Goal: Task Accomplishment & Management: Manage account settings

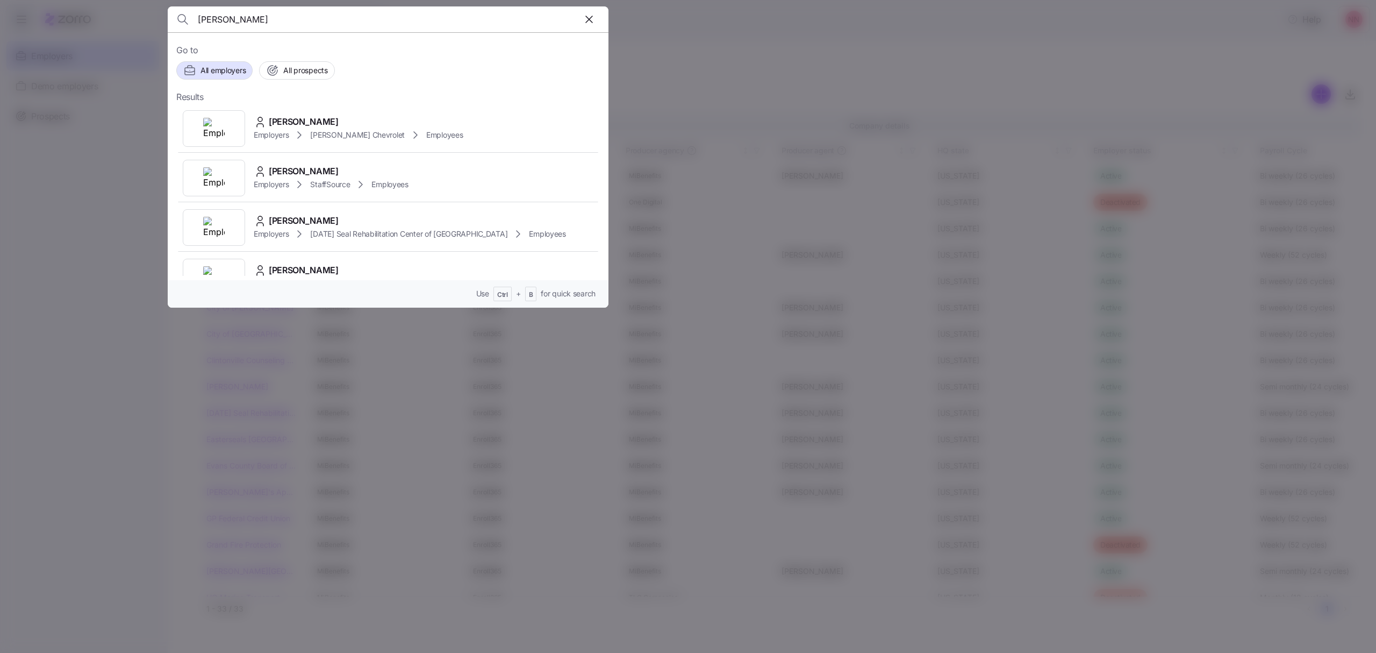
drag, startPoint x: 233, startPoint y: 24, endPoint x: 144, endPoint y: 23, distance: 89.3
click at [144, 646] on div "[PERSON_NAME] Go to All employers All prospects Results [PERSON_NAME] Employers…" at bounding box center [688, 646] width 1376 height 0
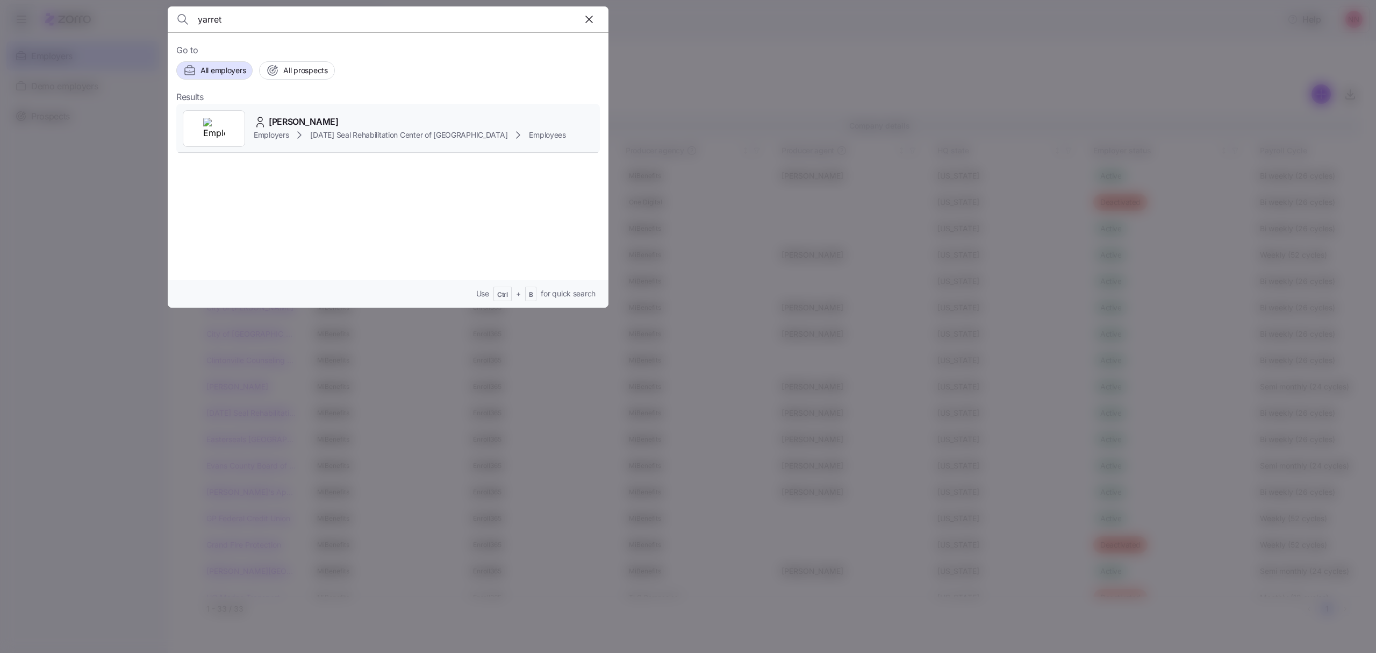
type input "yarret"
click at [320, 126] on div "[PERSON_NAME]" at bounding box center [410, 121] width 312 height 13
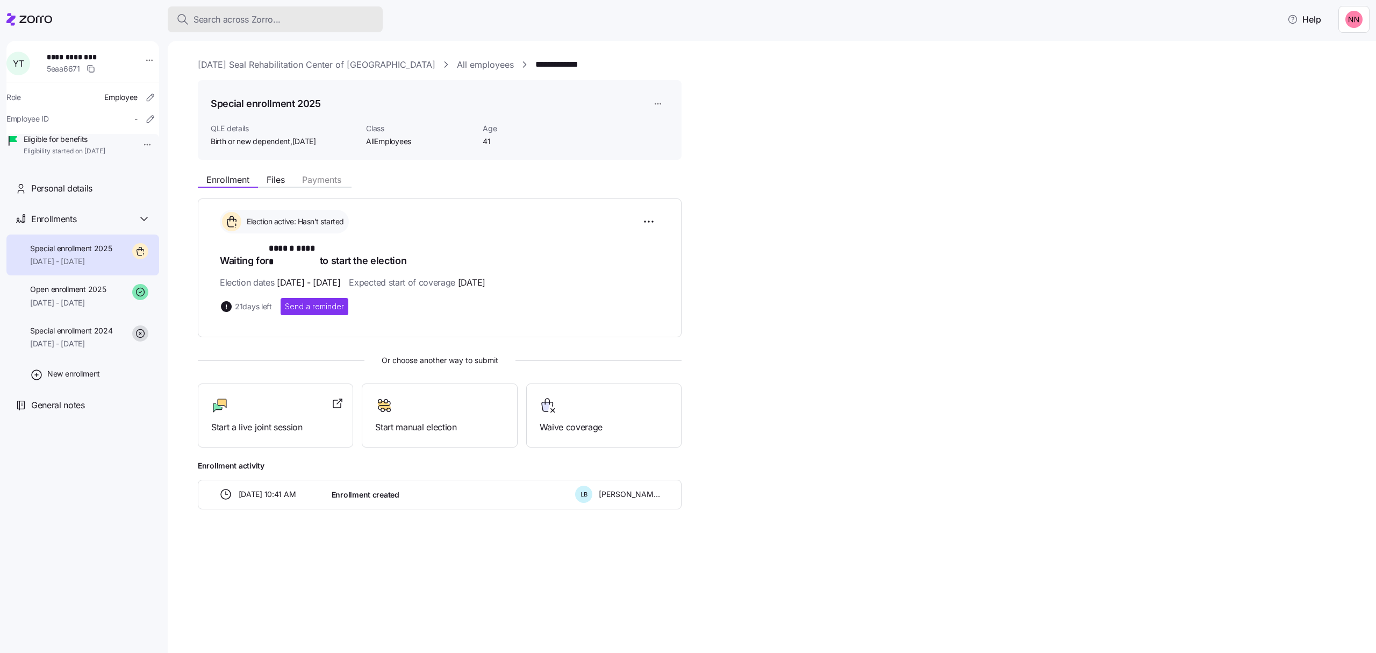
click at [272, 9] on button "Search across Zorro..." at bounding box center [275, 19] width 215 height 26
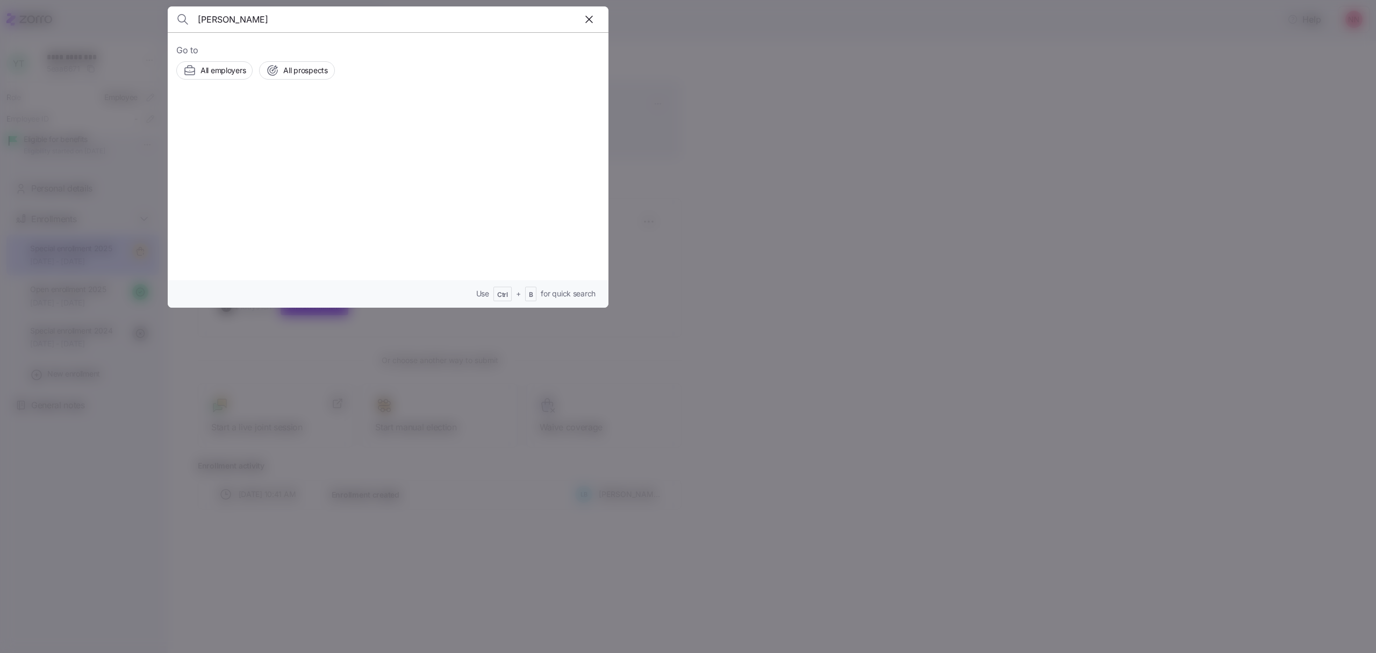
type input "[PERSON_NAME]"
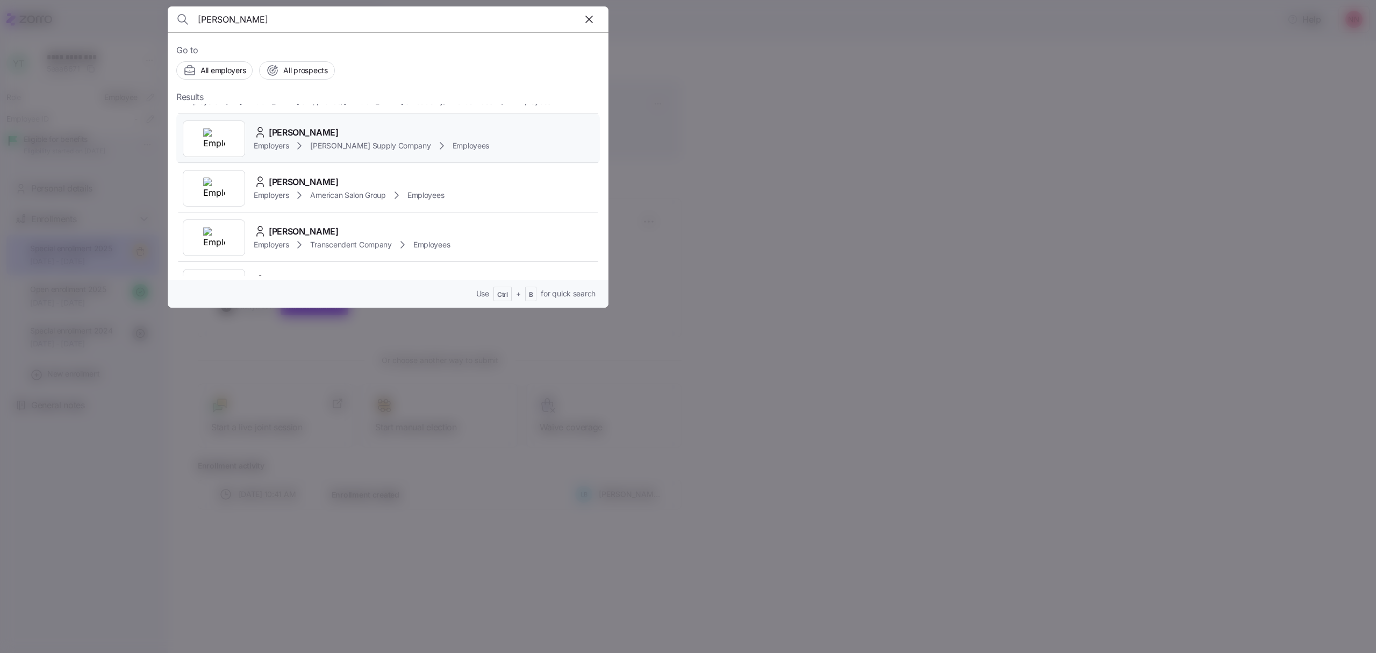
scroll to position [645, 0]
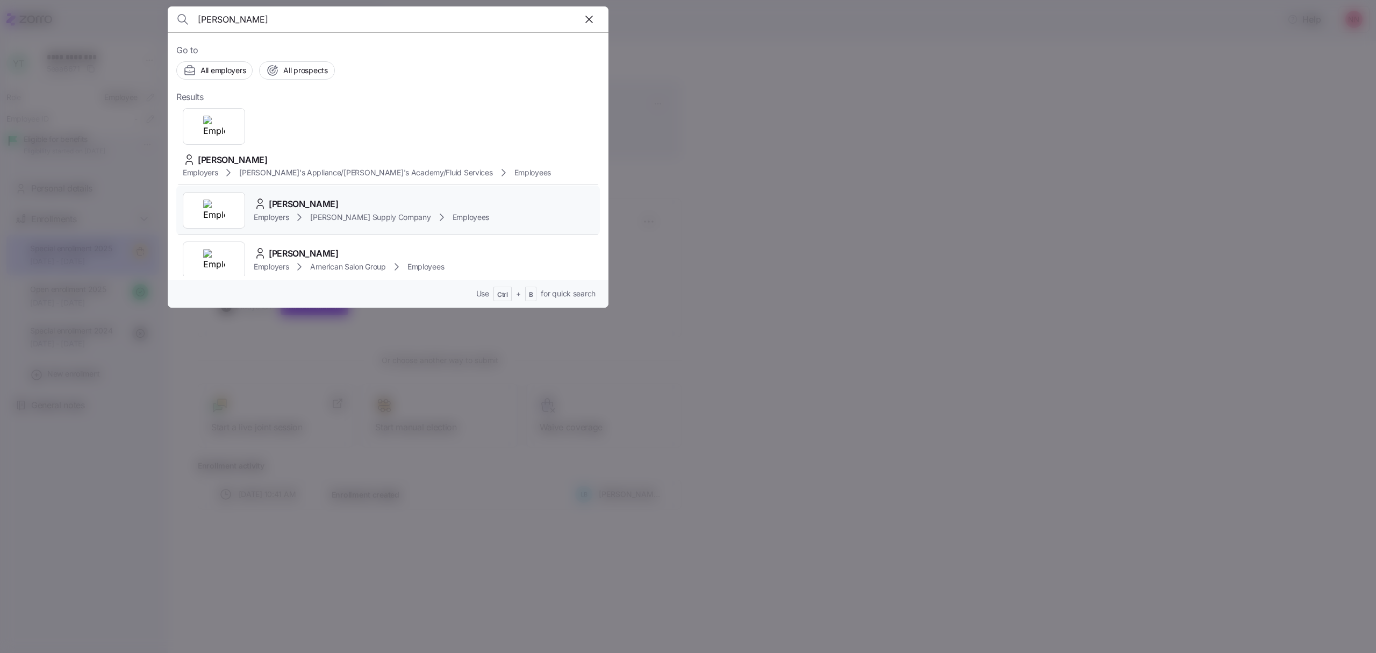
click at [308, 197] on span "[PERSON_NAME]" at bounding box center [304, 203] width 70 height 13
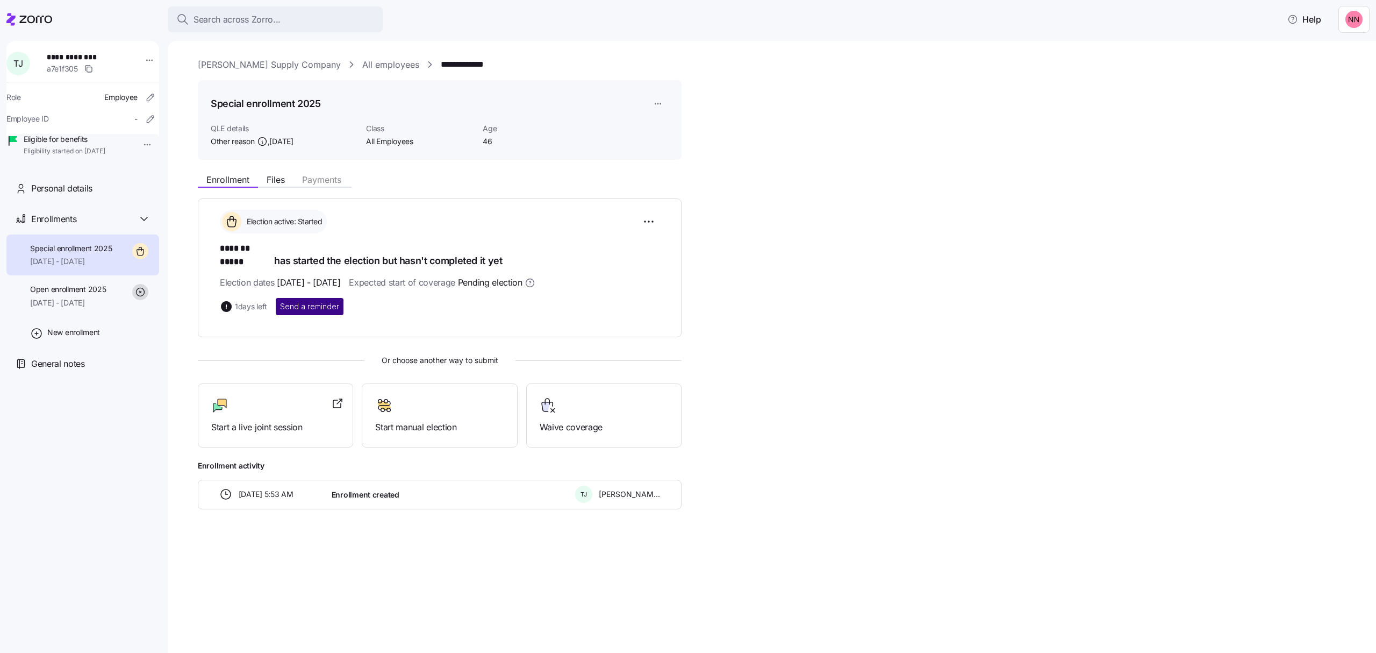
click at [329, 301] on span "Send a reminder" at bounding box center [309, 306] width 59 height 11
